Goal: Navigation & Orientation: Find specific page/section

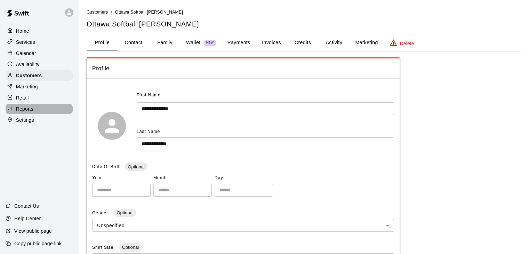
click at [33, 112] on div "Reports" at bounding box center [39, 109] width 67 height 10
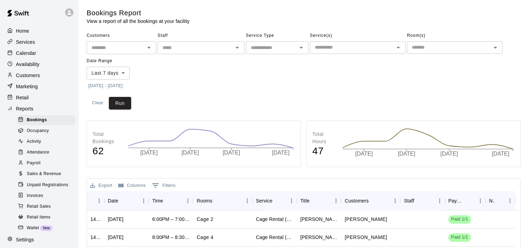
click at [17, 158] on div "Attendance" at bounding box center [46, 153] width 59 height 10
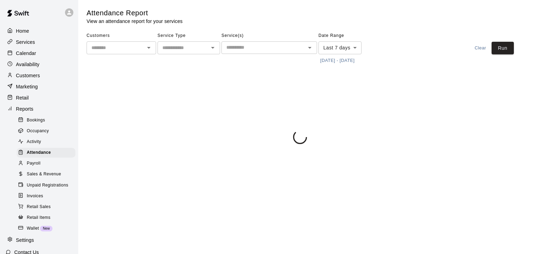
click at [34, 167] on span "Payroll" at bounding box center [34, 163] width 14 height 7
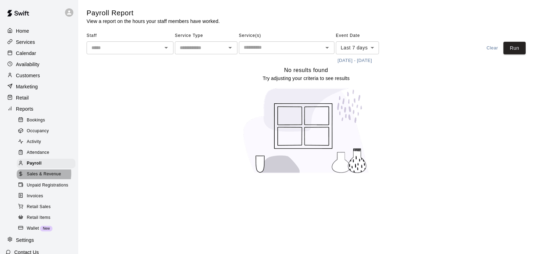
click at [34, 178] on span "Sales & Revenue" at bounding box center [44, 174] width 34 height 7
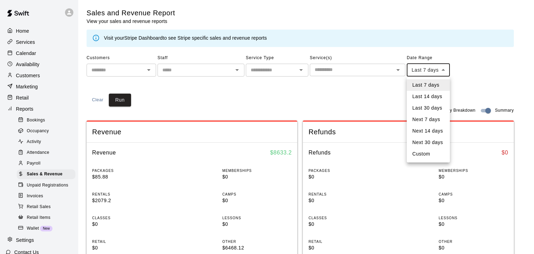
click at [424, 96] on li "Last 14 days" at bounding box center [428, 96] width 43 height 11
type input "******"
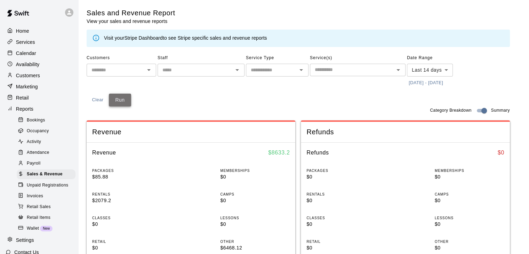
click at [124, 102] on button "Run" at bounding box center [120, 100] width 22 height 13
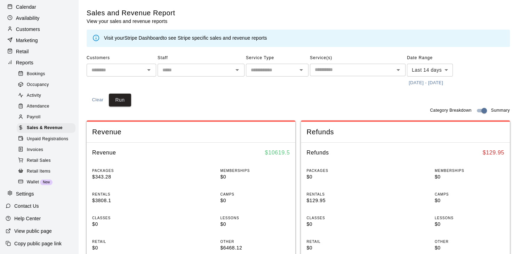
scroll to position [58, 0]
click at [30, 181] on span "Wallet" at bounding box center [33, 182] width 12 height 7
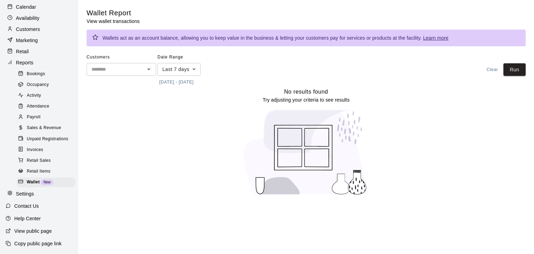
click at [28, 194] on p "Settings" at bounding box center [25, 193] width 18 height 7
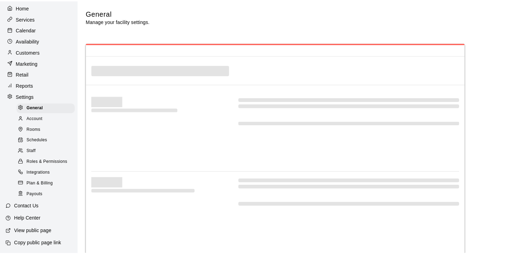
scroll to position [34, 0]
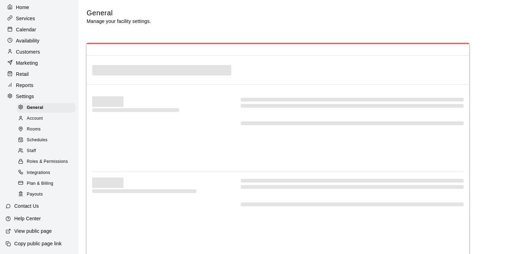
select select "**"
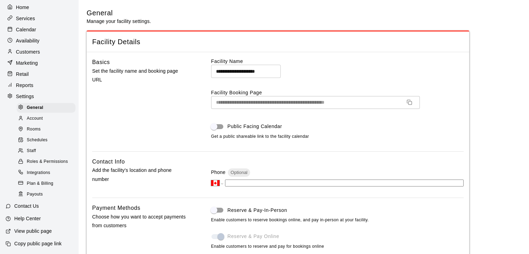
scroll to position [1492, 0]
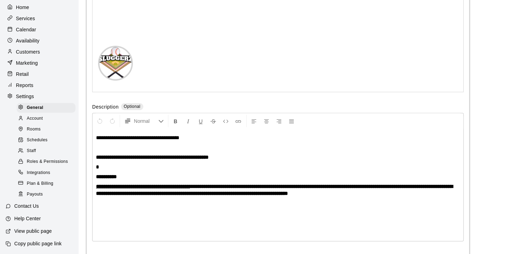
click at [30, 192] on span "Payouts" at bounding box center [35, 194] width 16 height 7
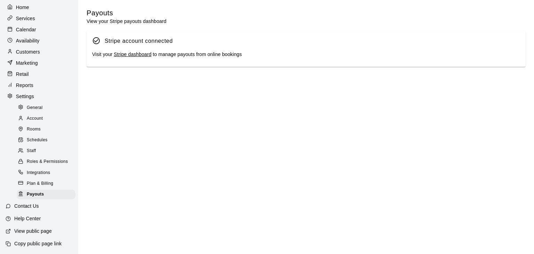
click at [131, 57] on link "Stripe dashboard" at bounding box center [133, 54] width 38 height 6
